Goal: Task Accomplishment & Management: Complete application form

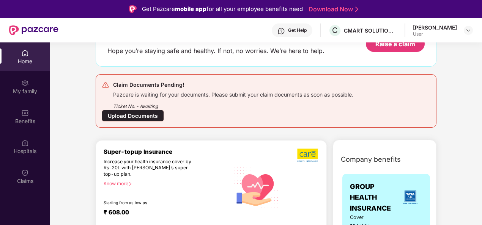
scroll to position [61, 0]
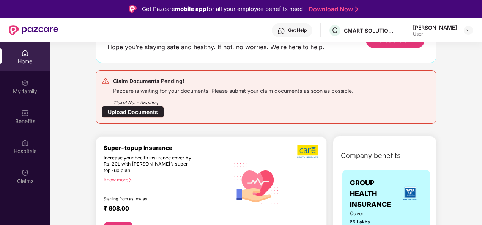
click at [133, 117] on div "Upload Documents" at bounding box center [133, 112] width 62 height 12
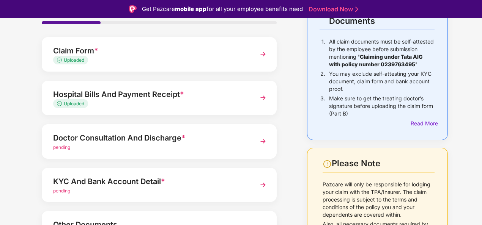
scroll to position [69, 0]
click at [166, 103] on div "Uploaded" at bounding box center [150, 103] width 194 height 7
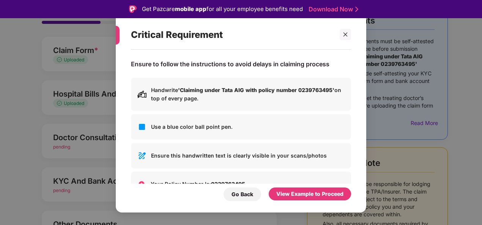
scroll to position [52, 0]
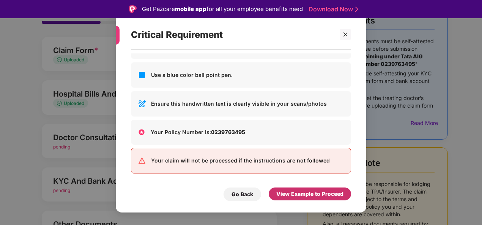
click at [294, 195] on div "View Example to Proceed" at bounding box center [309, 194] width 67 height 8
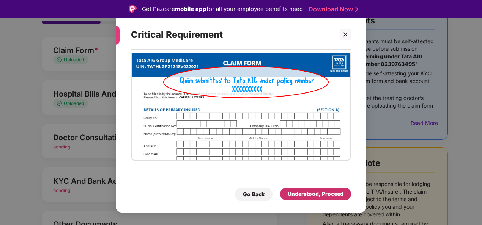
click at [301, 191] on div "Understood, Proceed" at bounding box center [316, 194] width 56 height 8
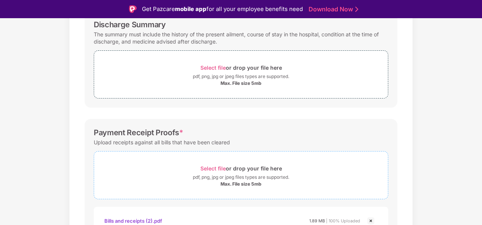
scroll to position [306, 0]
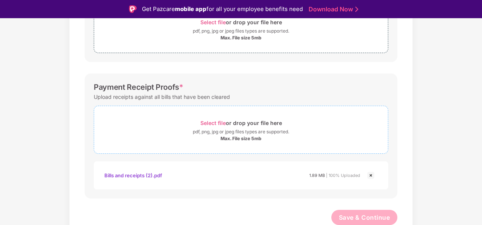
click at [257, 137] on div "Max. File size 5mb" at bounding box center [240, 139] width 41 height 6
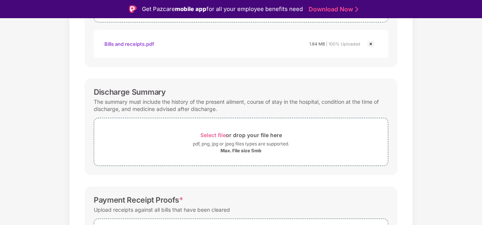
scroll to position [213, 0]
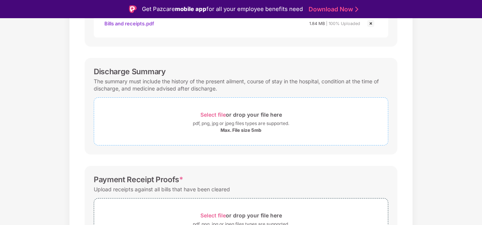
click at [248, 116] on div "Select file or drop your file here" at bounding box center [241, 115] width 82 height 10
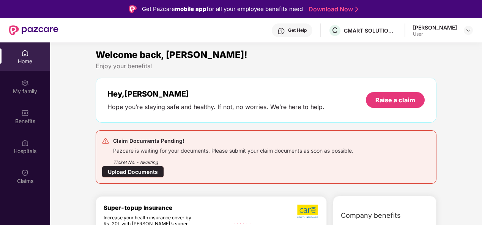
scroll to position [0, 0]
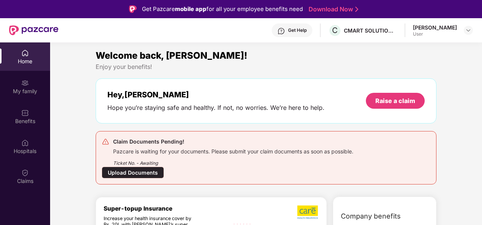
click at [146, 168] on div "Upload Documents" at bounding box center [133, 173] width 62 height 12
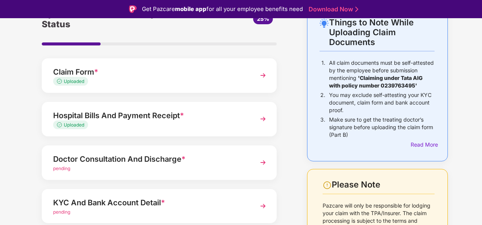
scroll to position [47, 0]
click at [134, 132] on div "Hospital Bills And Payment Receipt * Uploaded" at bounding box center [159, 119] width 235 height 35
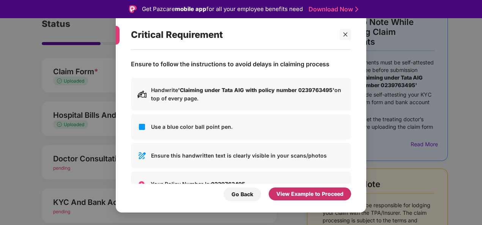
click at [306, 189] on div "View Example to Proceed" at bounding box center [310, 194] width 82 height 13
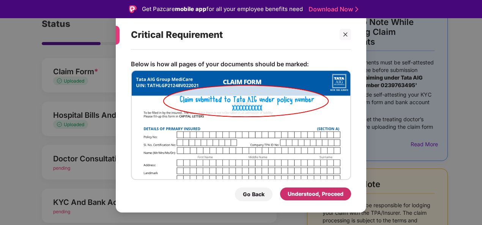
click at [306, 189] on div "Understood, Proceed" at bounding box center [315, 194] width 71 height 13
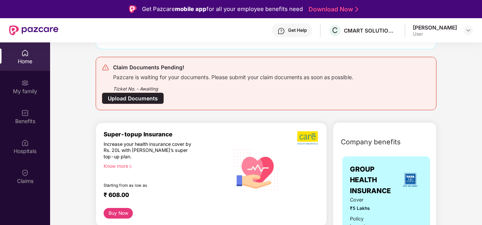
scroll to position [72, 0]
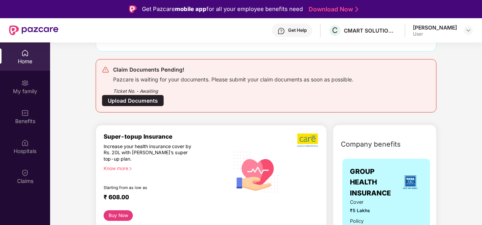
click at [133, 102] on div "Upload Documents" at bounding box center [133, 101] width 62 height 12
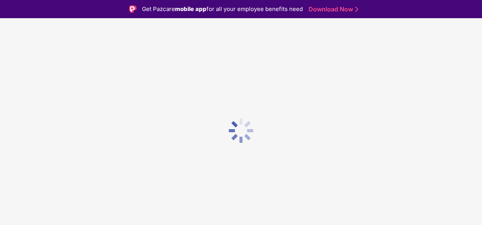
scroll to position [0, 0]
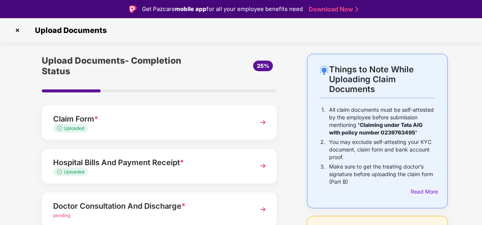
click at [234, 163] on div "Hospital Bills And Payment Receipt *" at bounding box center [150, 163] width 194 height 12
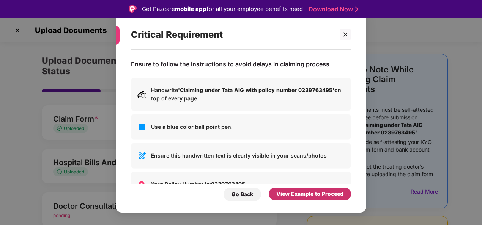
click at [296, 194] on div "View Example to Proceed" at bounding box center [309, 194] width 67 height 8
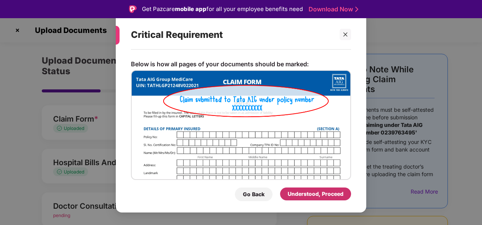
click at [296, 194] on div "Understood, Proceed" at bounding box center [316, 194] width 56 height 8
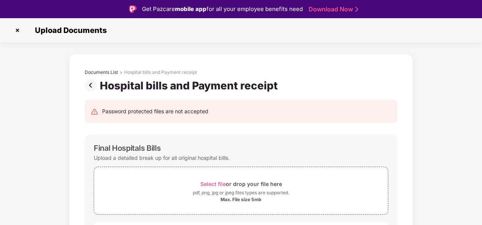
click at [93, 80] on img at bounding box center [92, 85] width 15 height 12
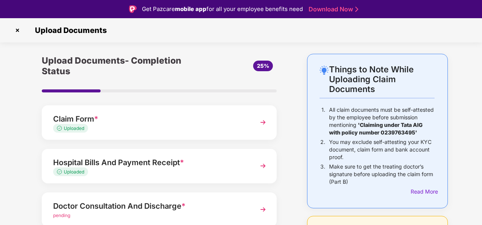
click at [237, 160] on div "Hospital Bills And Payment Receipt *" at bounding box center [150, 163] width 194 height 12
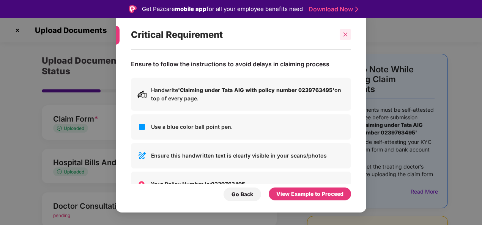
click at [349, 32] on div at bounding box center [345, 34] width 11 height 11
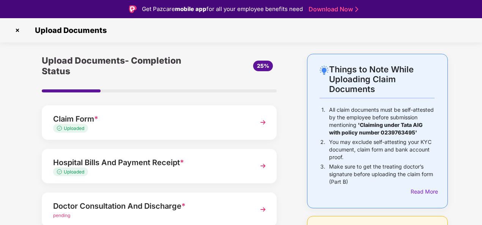
scroll to position [45, 0]
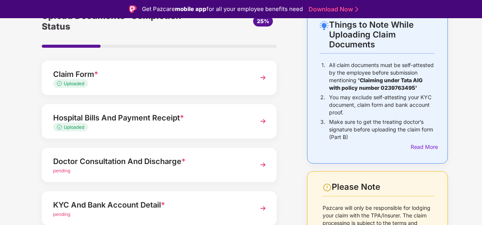
click at [239, 119] on div "Hospital Bills And Payment Receipt *" at bounding box center [150, 118] width 194 height 12
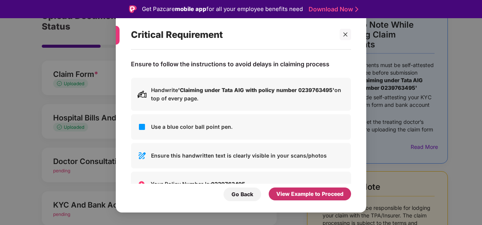
click at [301, 189] on div "View Example to Proceed" at bounding box center [310, 194] width 82 height 13
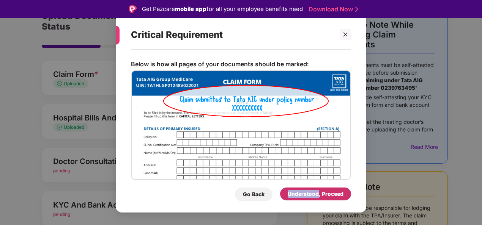
click at [301, 189] on div "Understood, Proceed" at bounding box center [315, 194] width 71 height 13
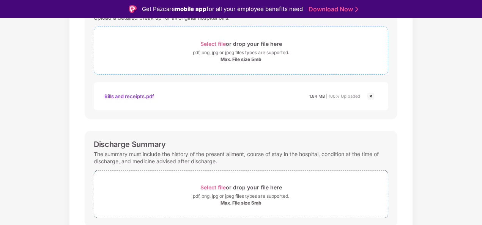
scroll to position [223, 0]
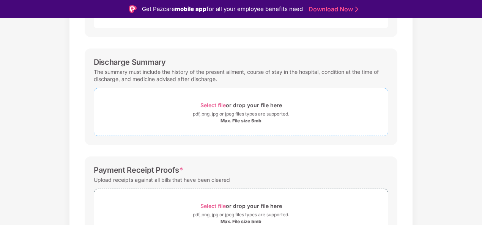
click at [246, 114] on div "pdf, png, jpg or jpeg files types are supported." at bounding box center [241, 114] width 96 height 8
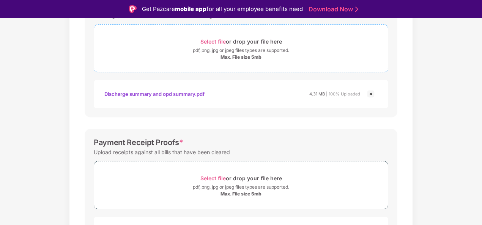
scroll to position [342, 0]
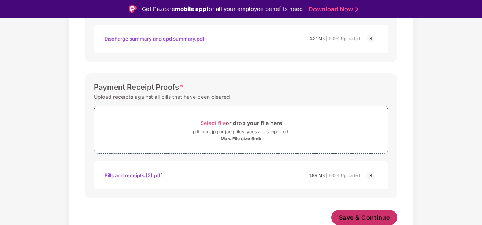
click at [342, 216] on span "Save & Continue" at bounding box center [364, 218] width 51 height 8
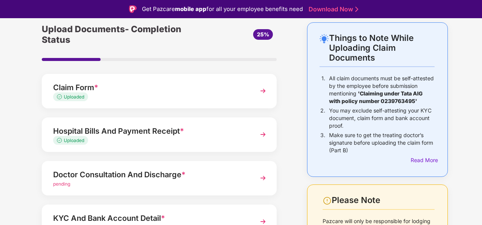
scroll to position [31, 0]
click at [242, 165] on div "Doctor Consultation And Discharge * pending" at bounding box center [159, 179] width 235 height 35
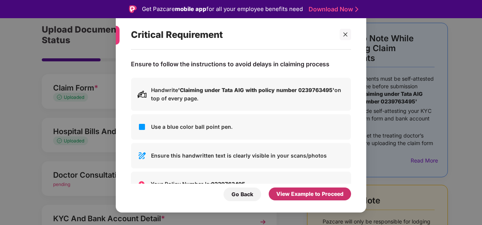
click at [285, 194] on div "View Example to Proceed" at bounding box center [309, 194] width 67 height 8
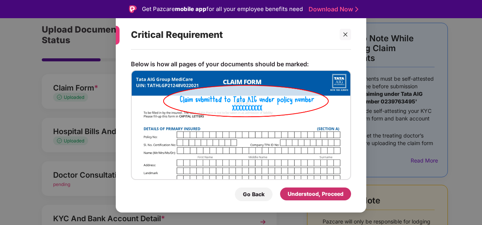
click at [285, 194] on div "Understood, Proceed" at bounding box center [315, 194] width 71 height 13
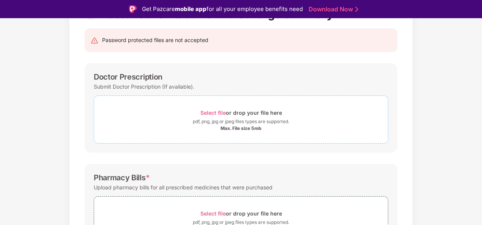
scroll to position [0, 0]
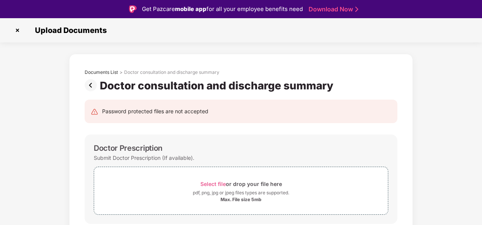
click at [88, 86] on img at bounding box center [92, 85] width 15 height 12
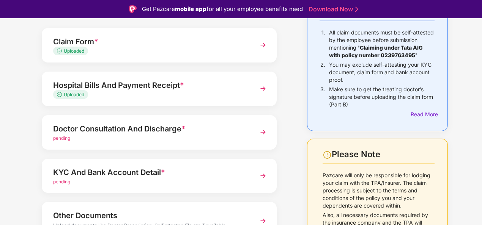
scroll to position [78, 0]
click at [159, 137] on div "pending" at bounding box center [150, 138] width 194 height 7
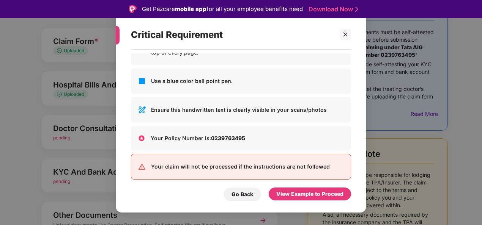
scroll to position [52, 0]
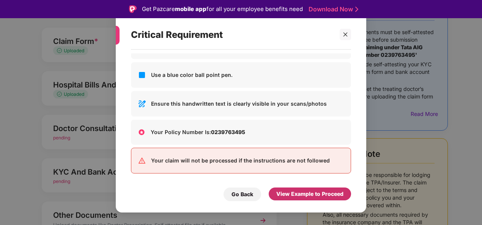
click at [304, 188] on div "View Example to Proceed" at bounding box center [310, 194] width 82 height 13
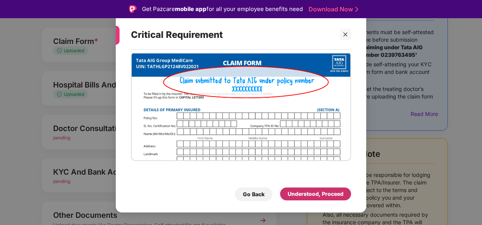
scroll to position [19, 0]
click at [305, 195] on div "Understood, Proceed" at bounding box center [316, 194] width 56 height 8
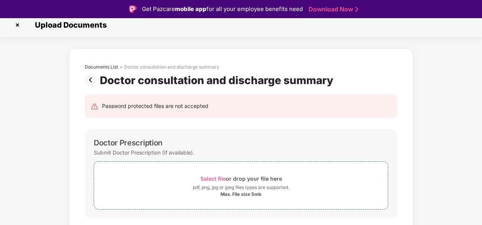
scroll to position [0, 0]
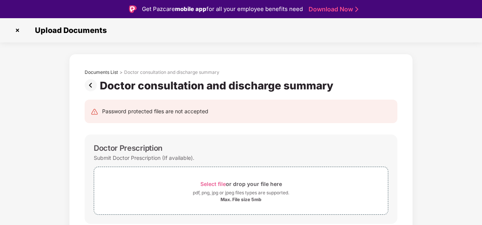
click at [90, 79] on div "Documents List > Doctor consultation and discharge summary" at bounding box center [241, 74] width 313 height 10
click at [90, 82] on img at bounding box center [92, 85] width 15 height 12
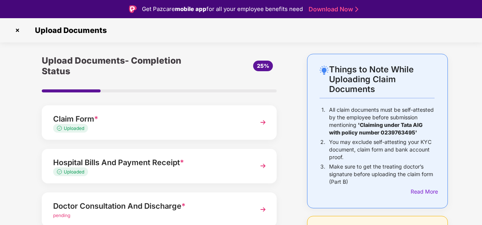
click at [199, 210] on div "Doctor Consultation And Discharge *" at bounding box center [150, 206] width 194 height 12
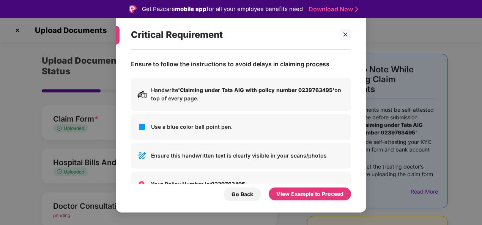
click at [311, 202] on div "Ensure to follow the instructions to avoid delays in claiming process Handwrite…" at bounding box center [241, 128] width 250 height 156
click at [298, 195] on div "View Example to Proceed" at bounding box center [309, 194] width 67 height 8
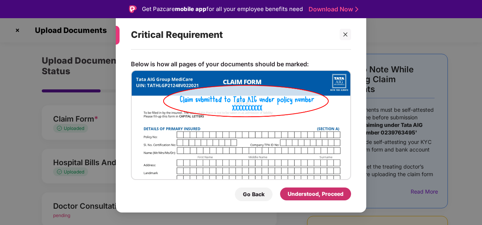
click at [298, 195] on div "Understood, Proceed" at bounding box center [316, 194] width 56 height 8
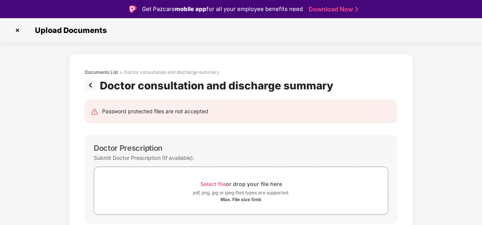
click at [90, 80] on img at bounding box center [92, 85] width 15 height 12
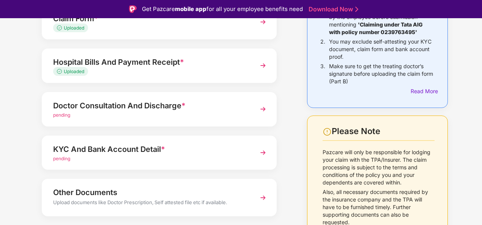
scroll to position [101, 0]
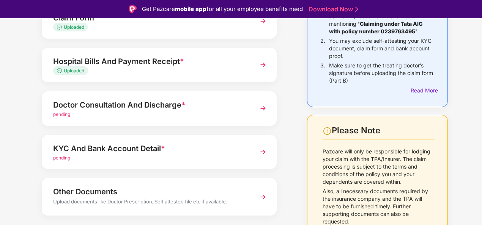
click at [172, 108] on div "Doctor Consultation And Discharge *" at bounding box center [150, 105] width 194 height 12
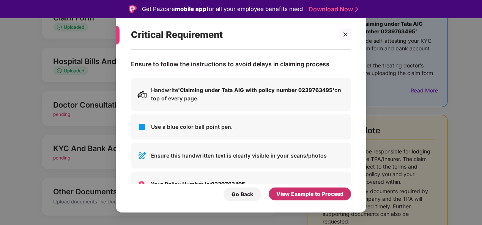
click at [294, 196] on div "View Example to Proceed" at bounding box center [309, 194] width 67 height 8
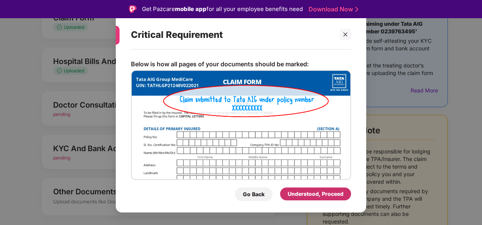
click at [294, 196] on div "Understood, Proceed" at bounding box center [316, 194] width 56 height 8
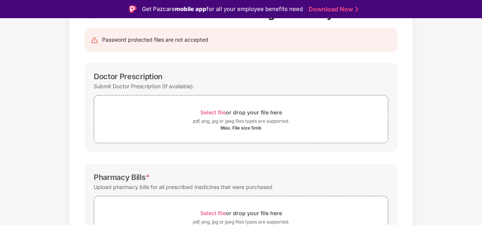
scroll to position [70, 0]
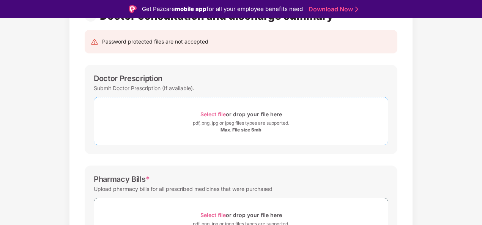
click at [213, 129] on div "Max. File size 5mb" at bounding box center [241, 130] width 294 height 6
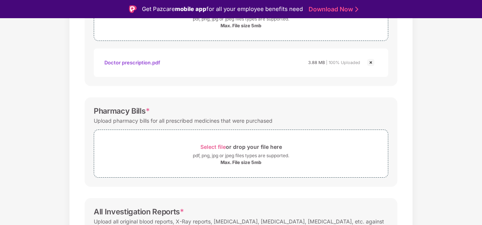
scroll to position [175, 0]
click at [195, 161] on div "Max. File size 5mb" at bounding box center [241, 162] width 294 height 6
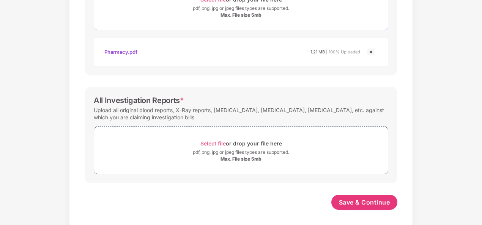
scroll to position [307, 0]
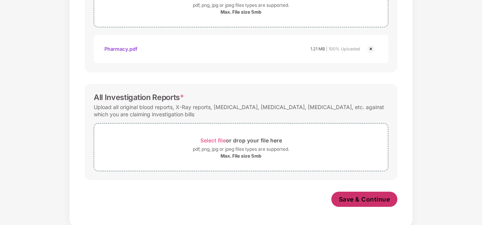
click at [354, 205] on button "Save & Continue" at bounding box center [364, 199] width 66 height 15
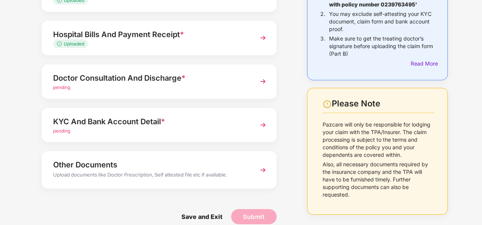
scroll to position [110, 0]
click at [246, 80] on div "Doctor Consultation And Discharge *" at bounding box center [150, 78] width 194 height 12
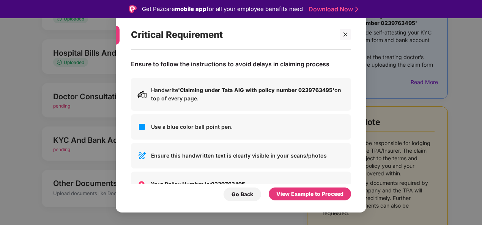
scroll to position [52, 0]
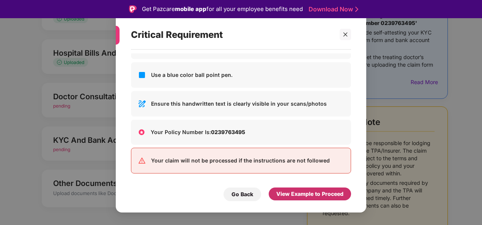
click at [287, 192] on div "View Example to Proceed" at bounding box center [309, 194] width 67 height 8
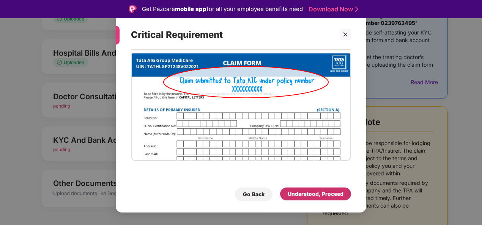
scroll to position [19, 0]
click at [288, 192] on div "Understood, Proceed" at bounding box center [316, 194] width 56 height 8
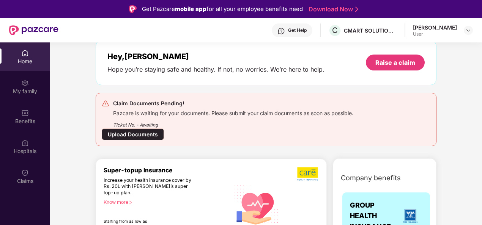
scroll to position [306, 0]
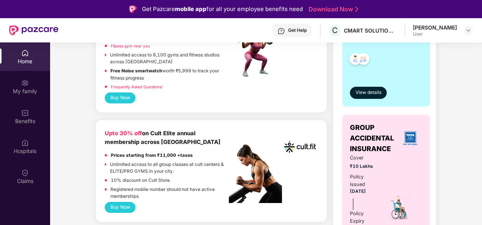
click at [139, 134] on b "Upto 30% off" at bounding box center [123, 133] width 37 height 7
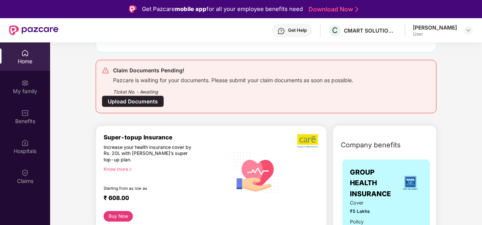
scroll to position [0, 0]
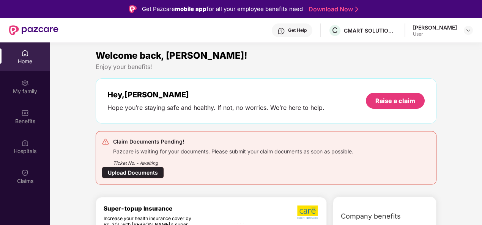
click at [141, 170] on div "Upload Documents" at bounding box center [133, 173] width 62 height 12
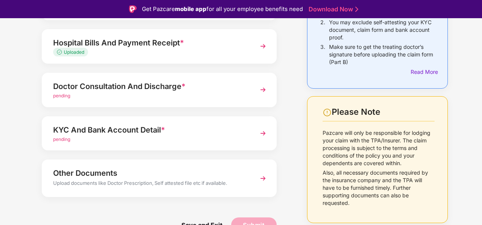
scroll to position [121, 0]
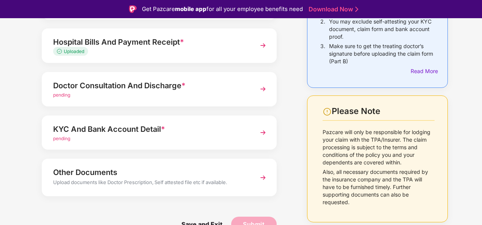
click at [156, 170] on div "Other Documents" at bounding box center [150, 173] width 194 height 12
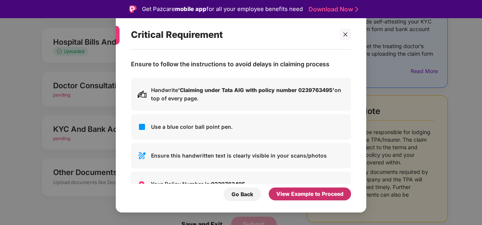
click at [316, 192] on div "View Example to Proceed" at bounding box center [309, 194] width 67 height 8
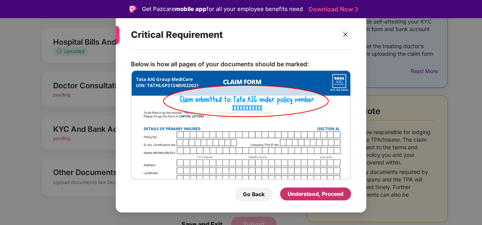
click at [316, 192] on div "Understood, Proceed" at bounding box center [316, 194] width 56 height 8
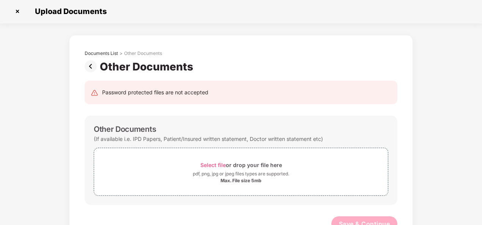
scroll to position [0, 0]
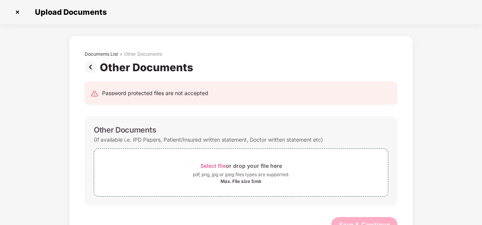
click at [17, 11] on img at bounding box center [17, 12] width 12 height 12
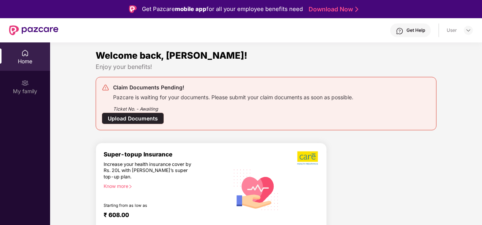
click at [138, 123] on div "Upload Documents" at bounding box center [133, 119] width 62 height 12
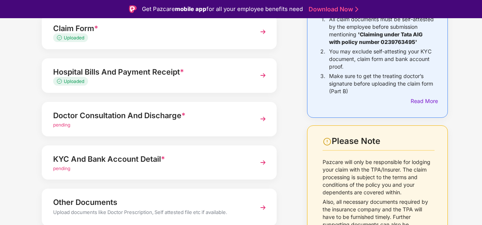
scroll to position [91, 0]
click at [238, 112] on div "Doctor Consultation And Discharge *" at bounding box center [150, 115] width 194 height 12
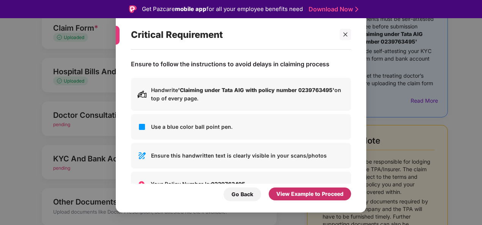
click at [286, 192] on div "View Example to Proceed" at bounding box center [309, 194] width 67 height 8
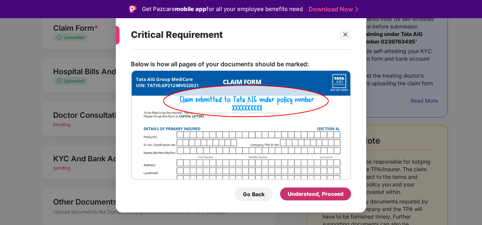
click at [286, 192] on div "Understood, Proceed" at bounding box center [315, 194] width 71 height 13
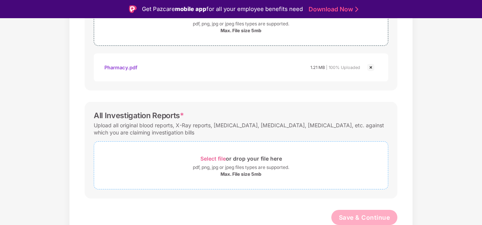
scroll to position [18, 0]
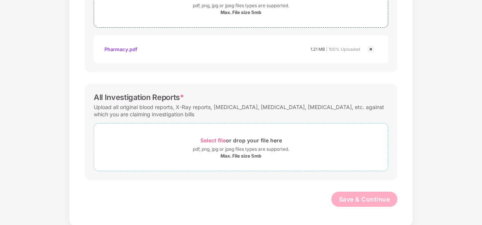
click at [268, 136] on div "Select file or drop your file here" at bounding box center [241, 140] width 82 height 10
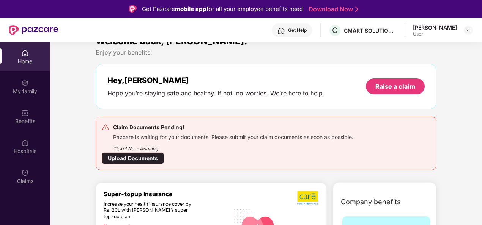
scroll to position [15, 0]
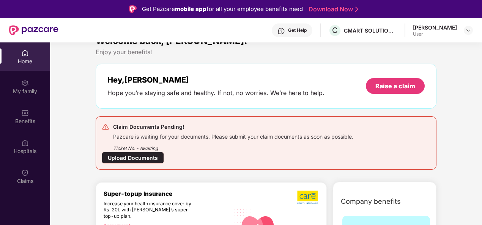
click at [128, 156] on div "Upload Documents" at bounding box center [133, 158] width 62 height 12
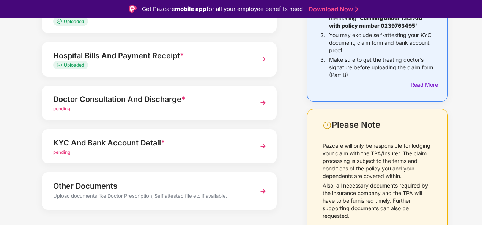
scroll to position [107, 0]
click at [193, 101] on div "Doctor Consultation And Discharge *" at bounding box center [150, 99] width 194 height 12
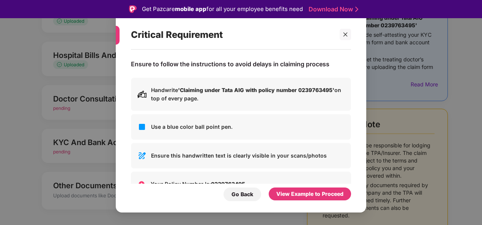
scroll to position [52, 0]
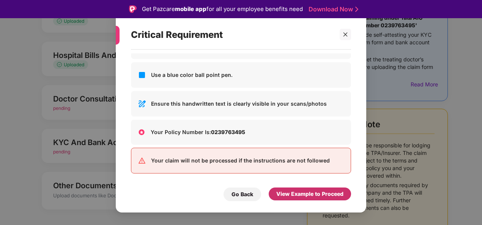
click at [278, 200] on div "View Example to Proceed" at bounding box center [310, 194] width 82 height 13
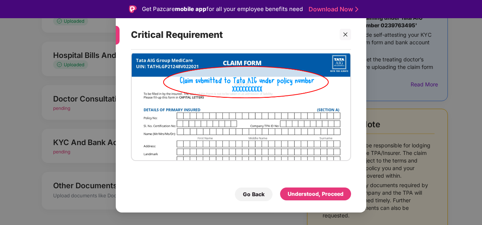
click at [278, 200] on div "Go Back Understood, Proceed" at bounding box center [241, 192] width 220 height 17
click at [295, 196] on div "Understood, Proceed" at bounding box center [316, 194] width 56 height 8
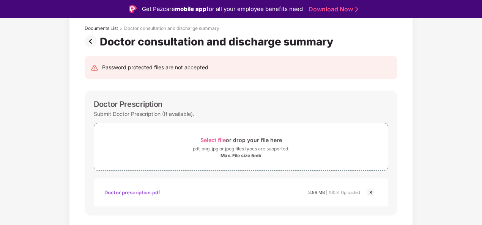
scroll to position [40, 0]
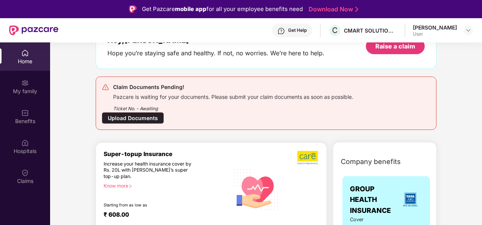
scroll to position [54, 0]
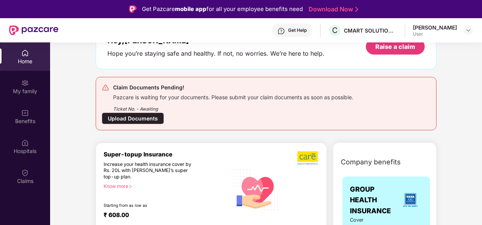
click at [154, 119] on div "Upload Documents" at bounding box center [133, 119] width 62 height 12
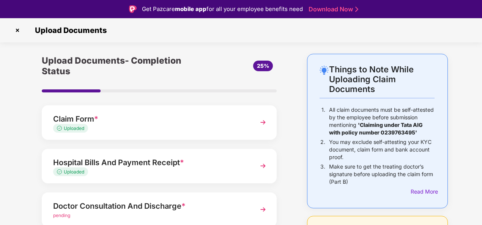
scroll to position [49, 0]
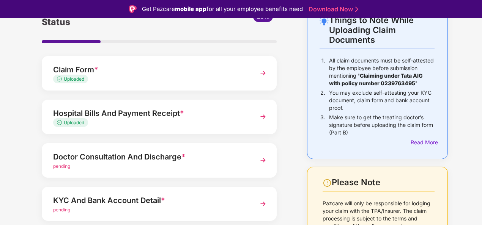
click at [216, 167] on div "pending" at bounding box center [150, 166] width 194 height 7
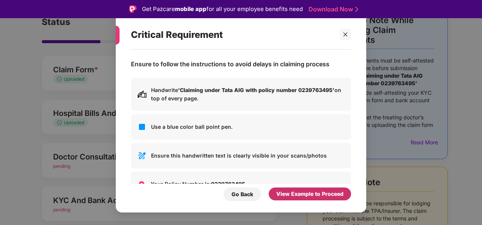
click at [276, 190] on div "View Example to Proceed" at bounding box center [310, 194] width 82 height 13
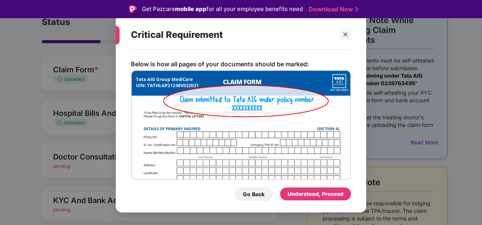
click at [276, 190] on div "Go Back Understood, Proceed" at bounding box center [241, 192] width 220 height 17
click at [257, 193] on div "Go Back" at bounding box center [254, 195] width 22 height 8
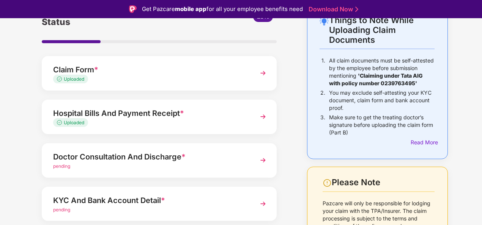
click at [255, 163] on div "Doctor Consultation And Discharge * pending" at bounding box center [159, 160] width 235 height 35
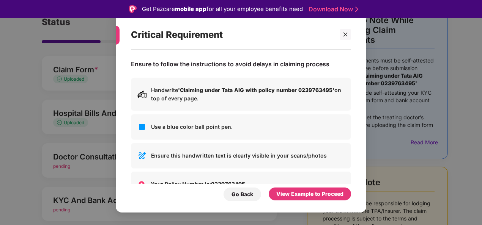
scroll to position [11, 0]
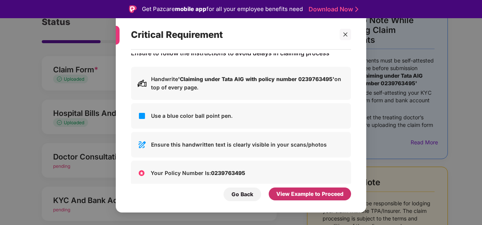
click at [283, 192] on div "View Example to Proceed" at bounding box center [309, 194] width 67 height 8
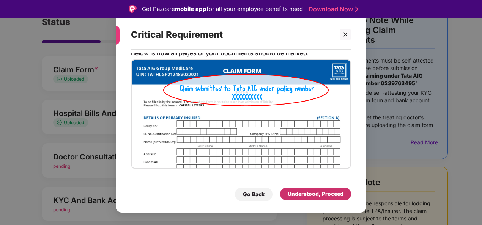
click at [283, 192] on div "Understood, Proceed" at bounding box center [315, 194] width 71 height 13
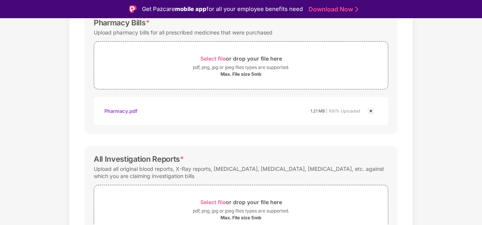
scroll to position [306, 0]
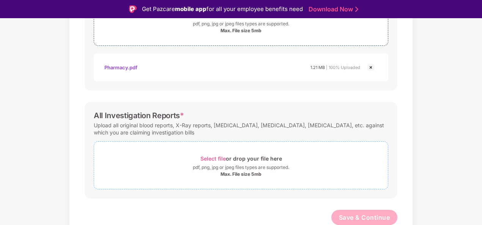
click at [254, 164] on div "pdf, png, jpg or jpeg files types are supported." at bounding box center [241, 168] width 96 height 8
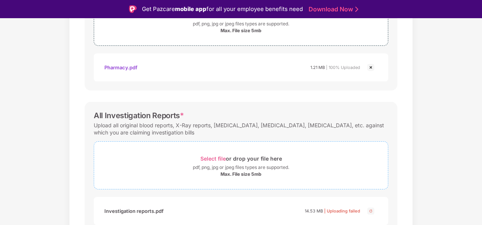
scroll to position [342, 0]
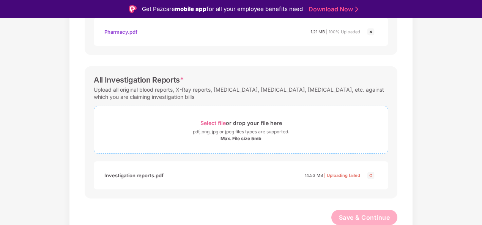
click at [245, 134] on div "pdf, png, jpg or jpeg files types are supported." at bounding box center [241, 132] width 96 height 8
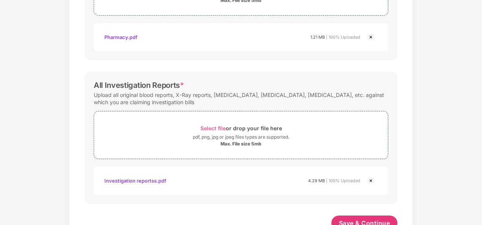
scroll to position [342, 0]
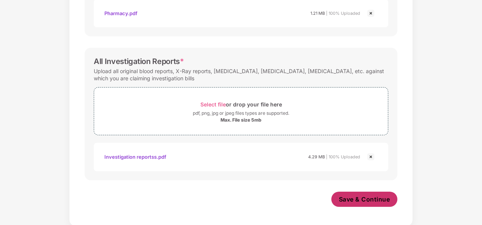
click at [363, 202] on span "Save & Continue" at bounding box center [364, 199] width 51 height 8
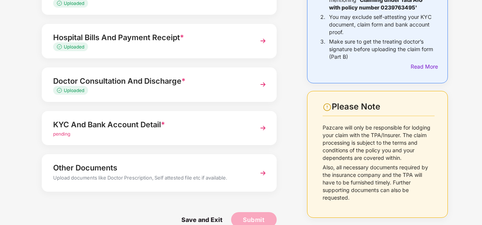
scroll to position [108, 0]
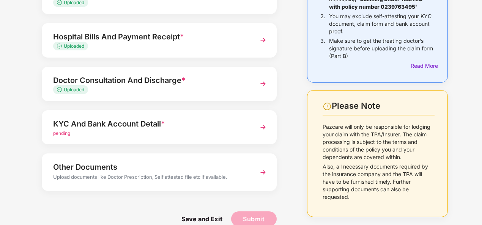
click at [253, 140] on div "KYC And Bank Account Detail * pending" at bounding box center [159, 127] width 235 height 35
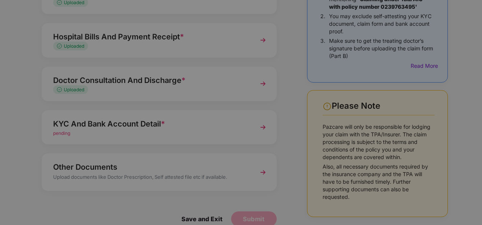
scroll to position [0, 0]
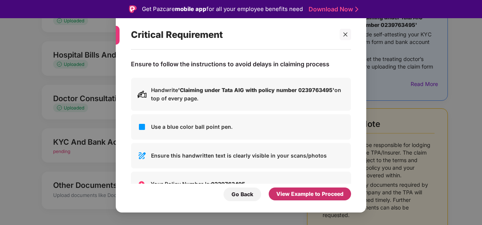
click at [309, 188] on div "View Example to Proceed" at bounding box center [310, 194] width 82 height 13
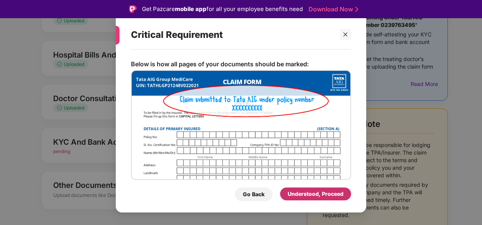
click at [306, 196] on div "Understood, Proceed" at bounding box center [316, 194] width 56 height 8
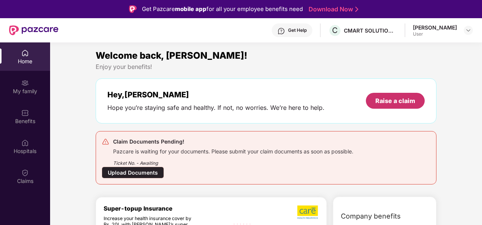
click at [386, 102] on div "Raise a claim" at bounding box center [395, 101] width 40 height 8
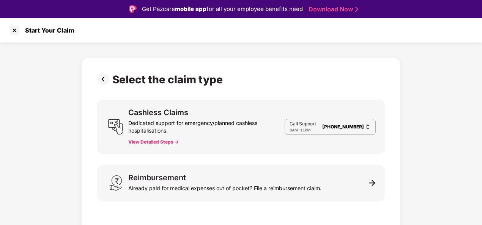
click at [285, 126] on div "Dedicated support for emergency/planned cashless hospitalisations." at bounding box center [206, 126] width 156 height 18
click at [211, 104] on div "Cashless Claims Dedicated support for emergency/planned cashless hospitalisatio…" at bounding box center [241, 127] width 288 height 55
click at [106, 83] on img at bounding box center [104, 79] width 15 height 12
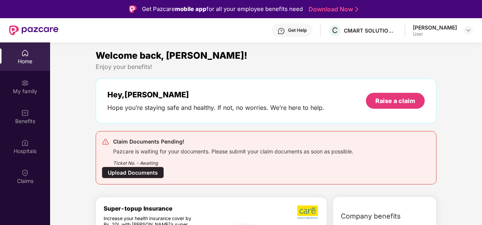
click at [142, 167] on div "Upload Documents" at bounding box center [133, 173] width 62 height 12
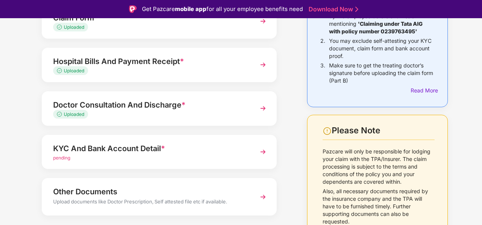
scroll to position [121, 0]
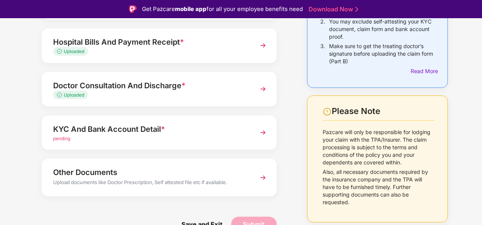
click at [158, 134] on div "KYC And Bank Account Detail *" at bounding box center [150, 129] width 194 height 12
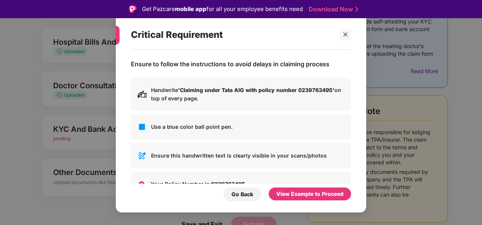
scroll to position [52, 0]
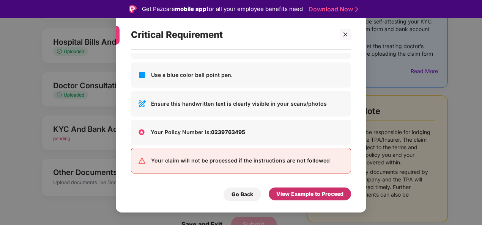
click at [279, 191] on div "View Example to Proceed" at bounding box center [309, 194] width 67 height 8
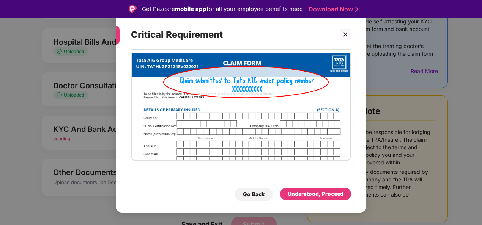
scroll to position [19, 0]
click at [294, 193] on div "Understood, Proceed" at bounding box center [316, 194] width 56 height 8
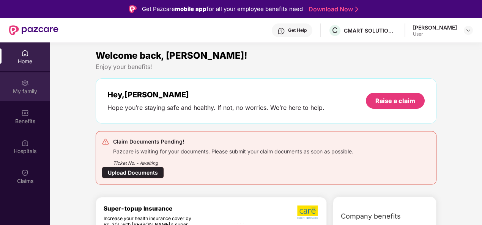
click at [18, 84] on div "My family" at bounding box center [25, 86] width 50 height 28
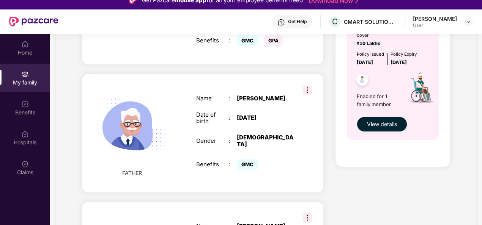
scroll to position [275, 0]
click at [304, 92] on img at bounding box center [307, 90] width 9 height 9
click at [273, 131] on div "Name : [PERSON_NAME] Date of birth : [DEMOGRAPHIC_DATA] Gender : [DEMOGRAPHIC_D…" at bounding box center [245, 134] width 113 height 96
click at [197, 140] on div "Gender" at bounding box center [212, 141] width 33 height 7
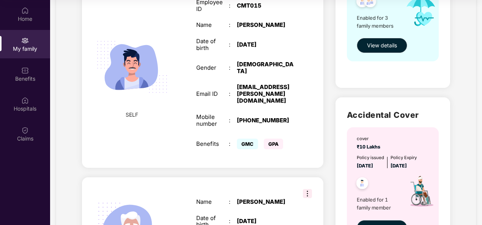
scroll to position [140, 0]
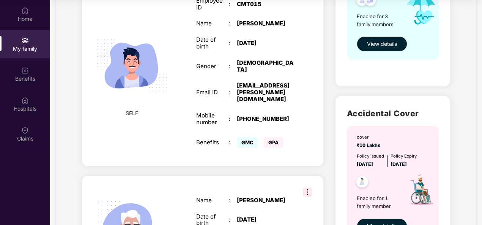
click at [377, 52] on div "cover ₹5 Lakhs Policy issued [DATE] Policy Expiry [DATE] Enabled for 3 family m…" at bounding box center [393, 2] width 92 height 116
click at [377, 50] on button "View details" at bounding box center [382, 43] width 50 height 15
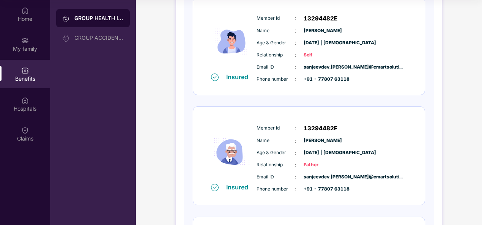
scroll to position [116, 0]
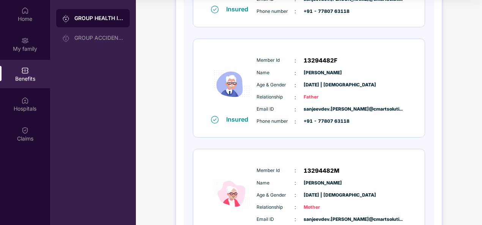
click at [346, 99] on div "Relationship : Father" at bounding box center [332, 97] width 151 height 8
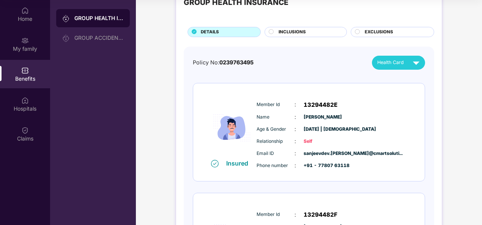
scroll to position [0, 0]
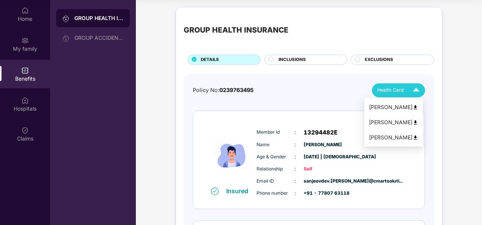
click at [387, 93] on span "Health Card" at bounding box center [390, 91] width 27 height 8
click at [418, 121] on img at bounding box center [416, 123] width 6 height 6
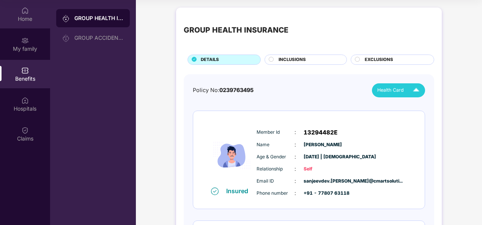
click at [26, 13] on img at bounding box center [25, 11] width 8 height 8
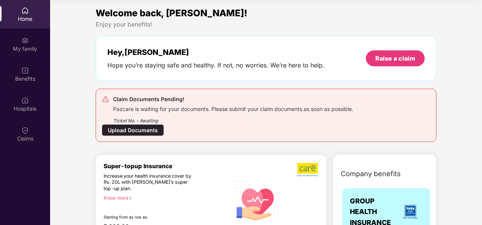
click at [135, 126] on div "Upload Documents" at bounding box center [133, 130] width 62 height 12
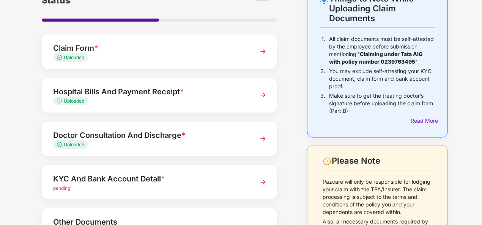
scroll to position [121, 0]
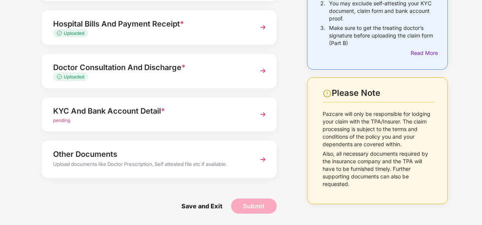
click at [180, 112] on div "KYC And Bank Account Detail *" at bounding box center [150, 111] width 194 height 12
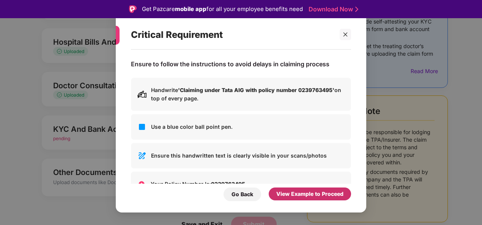
click at [308, 199] on div "View Example to Proceed" at bounding box center [310, 194] width 82 height 13
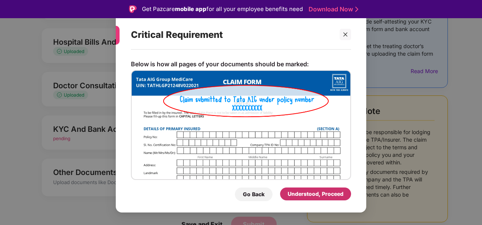
click at [303, 192] on div "Understood, Proceed" at bounding box center [316, 194] width 56 height 8
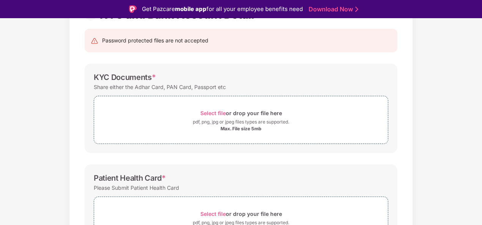
scroll to position [71, 0]
click at [235, 103] on span "Select file or drop your file here pdf, png, jpg or jpeg files types are suppor…" at bounding box center [241, 120] width 294 height 36
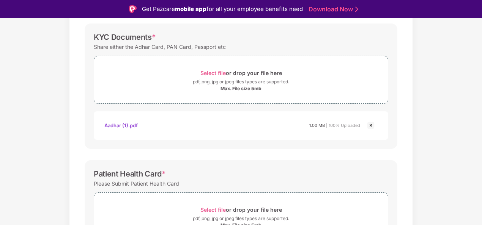
scroll to position [228, 0]
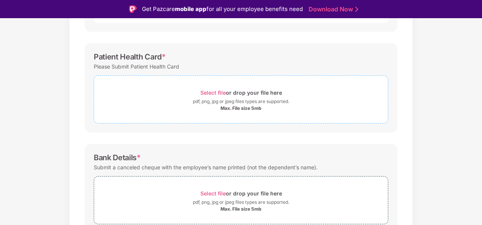
click at [257, 91] on div "Select file or drop your file here" at bounding box center [241, 93] width 82 height 10
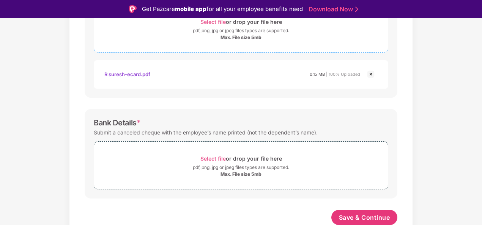
scroll to position [17, 0]
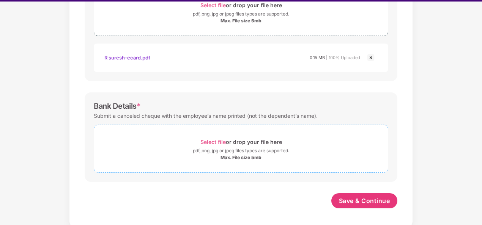
click at [314, 169] on div "Select file or drop your file here pdf, png, jpg or jpeg files types are suppor…" at bounding box center [241, 149] width 295 height 48
click at [252, 153] on div "pdf, png, jpg or jpeg files types are supported." at bounding box center [241, 151] width 96 height 8
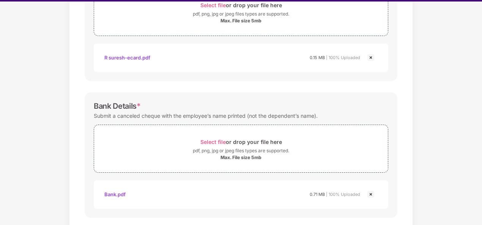
scroll to position [335, 0]
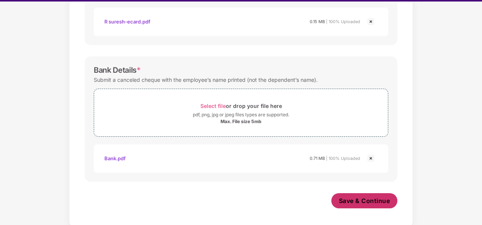
click at [379, 205] on button "Save & Continue" at bounding box center [364, 201] width 66 height 15
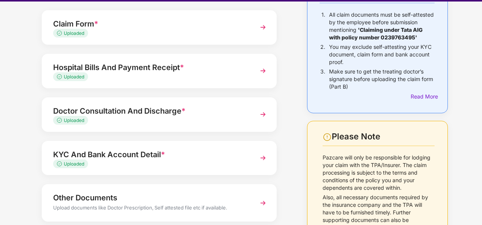
scroll to position [121, 0]
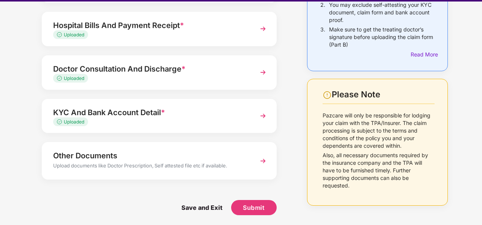
click at [260, 162] on img at bounding box center [263, 161] width 14 height 14
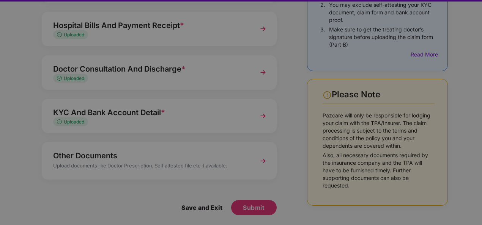
scroll to position [0, 0]
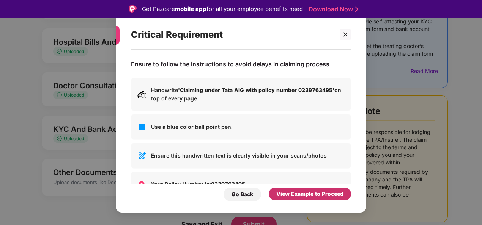
click at [314, 197] on div "View Example to Proceed" at bounding box center [309, 194] width 67 height 8
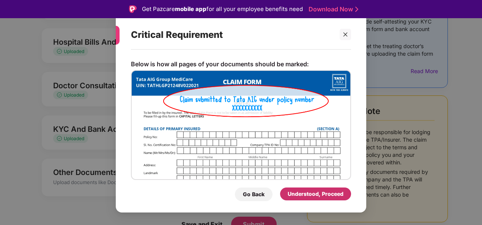
click at [312, 196] on div "Understood, Proceed" at bounding box center [316, 194] width 56 height 8
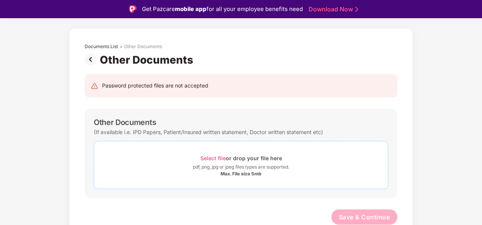
scroll to position [18, 0]
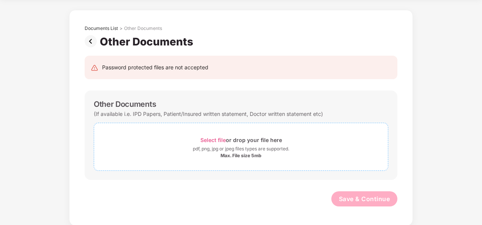
click at [229, 140] on div "Select file or drop your file here" at bounding box center [241, 140] width 82 height 10
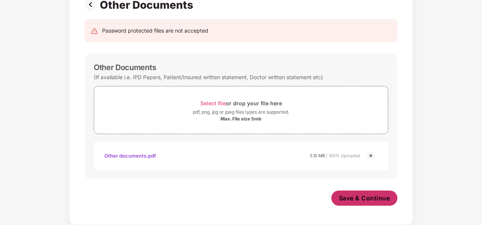
scroll to position [62, 0]
click at [362, 198] on span "Save & Continue" at bounding box center [364, 199] width 51 height 8
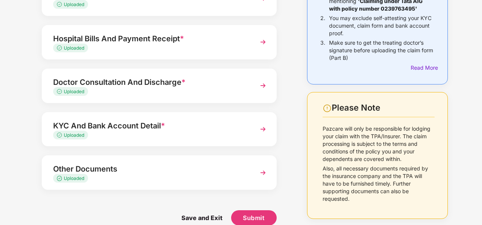
scroll to position [72, 0]
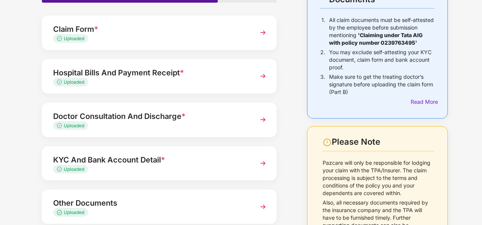
click at [225, 76] on div "Hospital Bills And Payment Receipt *" at bounding box center [150, 73] width 194 height 12
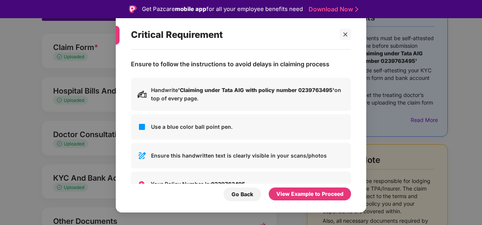
scroll to position [52, 0]
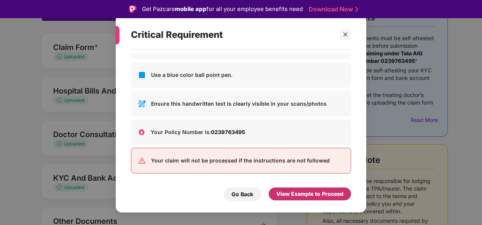
click at [295, 194] on div "View Example to Proceed" at bounding box center [309, 194] width 67 height 8
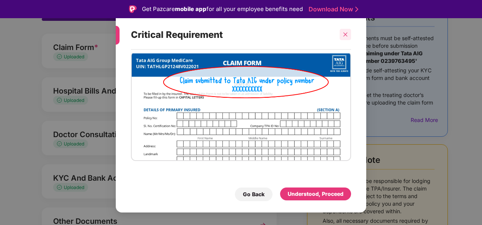
click at [345, 35] on icon "close" at bounding box center [345, 34] width 5 height 5
click at [345, 35] on body "Get Pazcare mobile app for all your employee benefits need Download Now Upload …" at bounding box center [241, 112] width 482 height 225
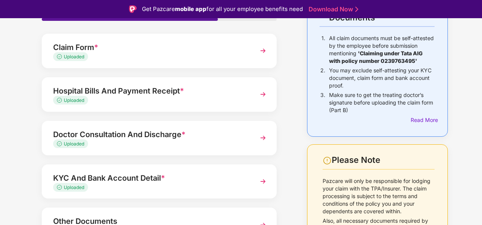
click at [127, 84] on div "Hospital Bills And Payment Receipt * Uploaded" at bounding box center [159, 94] width 235 height 35
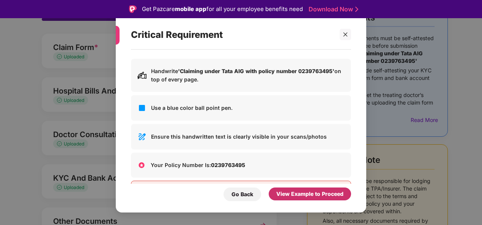
click at [291, 193] on div "View Example to Proceed" at bounding box center [309, 194] width 67 height 8
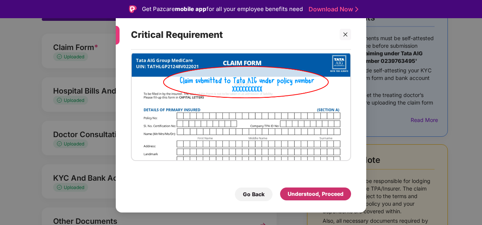
click at [297, 196] on div "Understood, Proceed" at bounding box center [316, 194] width 56 height 8
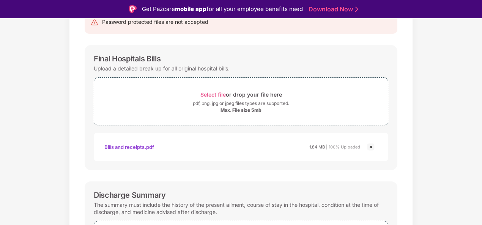
scroll to position [89, 0]
click at [370, 146] on img at bounding box center [370, 147] width 9 height 9
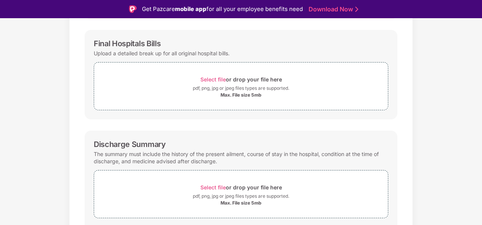
scroll to position [104, 0]
click at [233, 83] on div "Select file or drop your file here" at bounding box center [241, 80] width 82 height 10
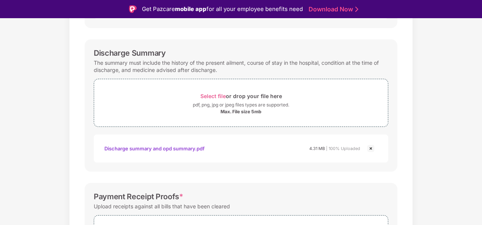
scroll to position [342, 0]
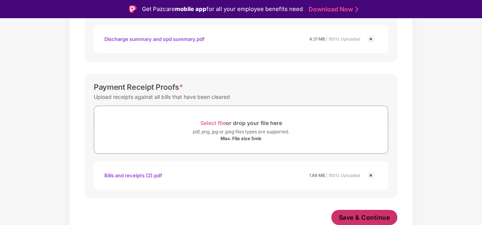
click at [342, 220] on span "Save & Continue" at bounding box center [364, 218] width 51 height 8
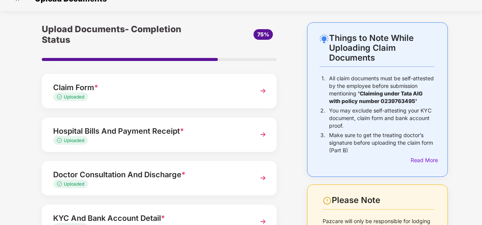
scroll to position [118, 0]
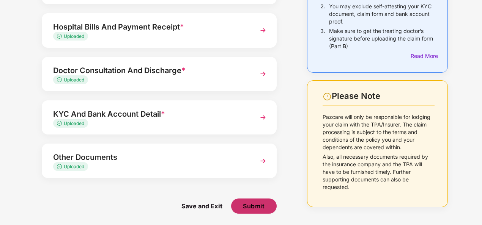
click at [247, 204] on span "Submit" at bounding box center [254, 206] width 22 height 8
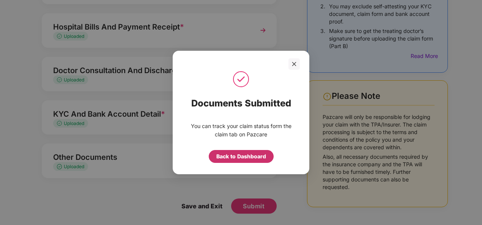
click at [251, 159] on div "Back to Dashboard" at bounding box center [241, 157] width 50 height 8
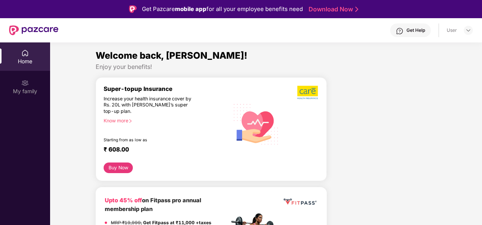
click at [26, 58] on div "Home" at bounding box center [25, 62] width 50 height 8
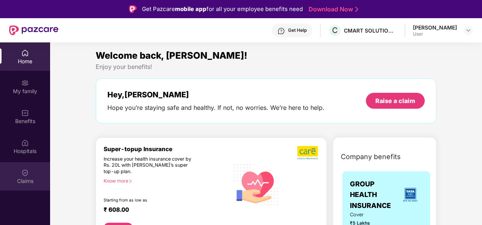
click at [24, 172] on img at bounding box center [25, 173] width 8 height 8
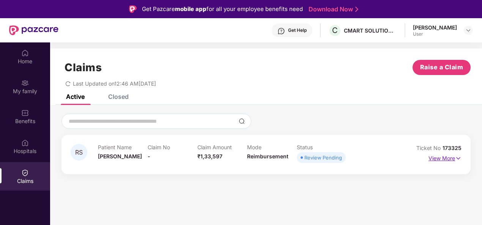
click at [431, 161] on p "View More" at bounding box center [444, 158] width 33 height 10
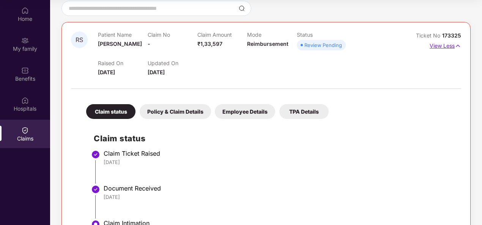
scroll to position [59, 0]
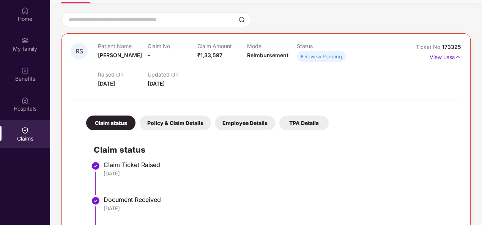
click at [190, 126] on div "Policy & Claim Details" at bounding box center [175, 123] width 71 height 15
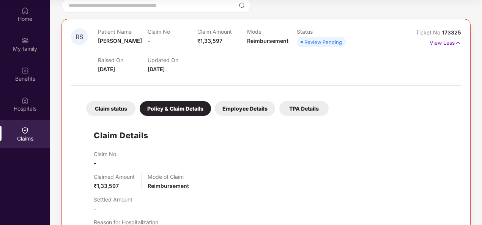
scroll to position [0, 0]
